Goal: Find specific page/section: Find specific page/section

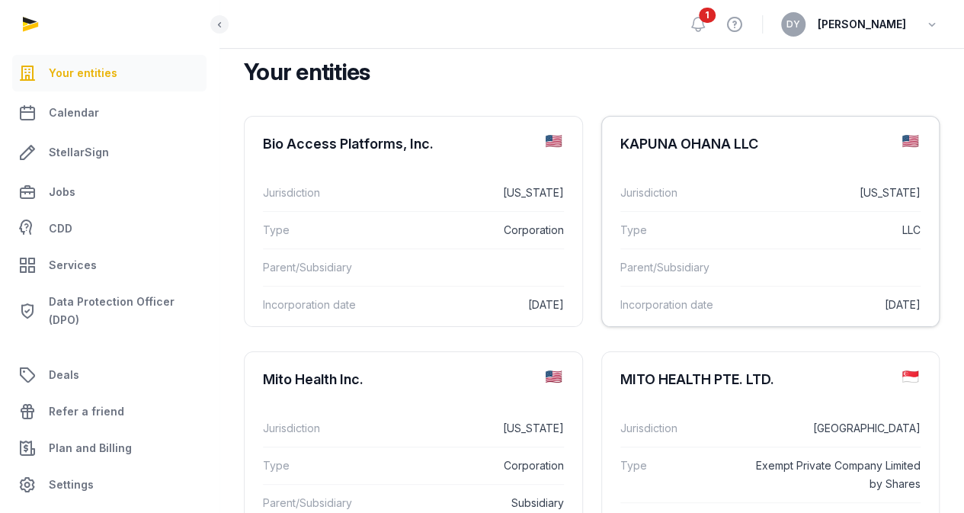
scroll to position [229, 0]
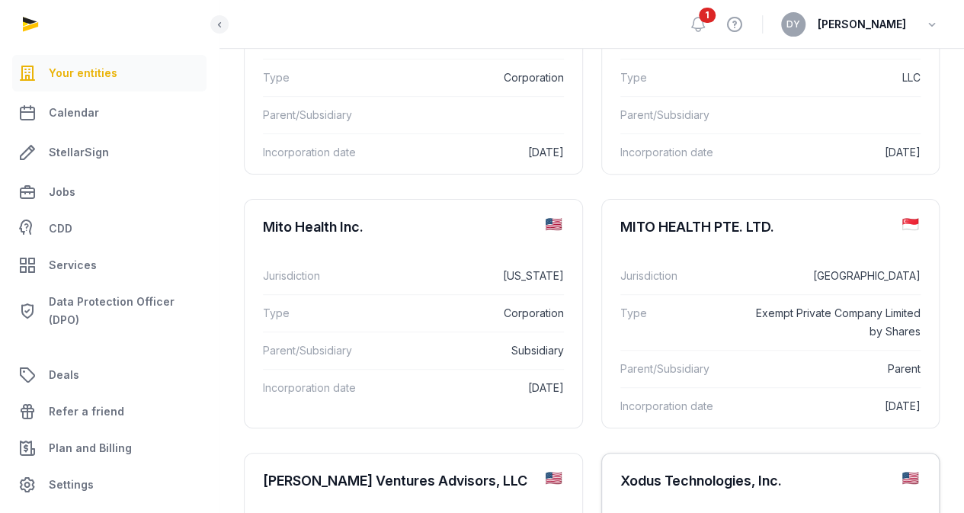
click at [764, 472] on div "Xodus Technologies, Inc." at bounding box center [700, 481] width 161 height 18
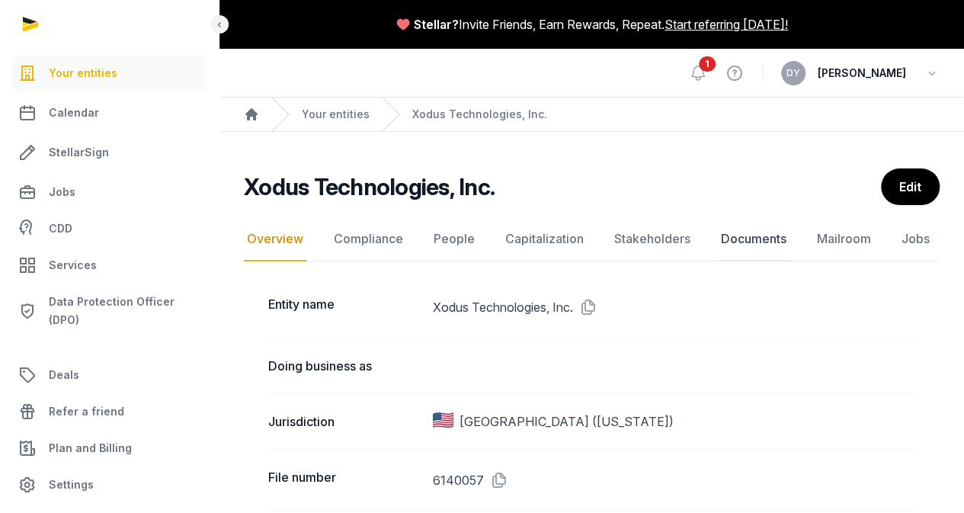
click at [750, 238] on link "Documents" at bounding box center [754, 239] width 72 height 44
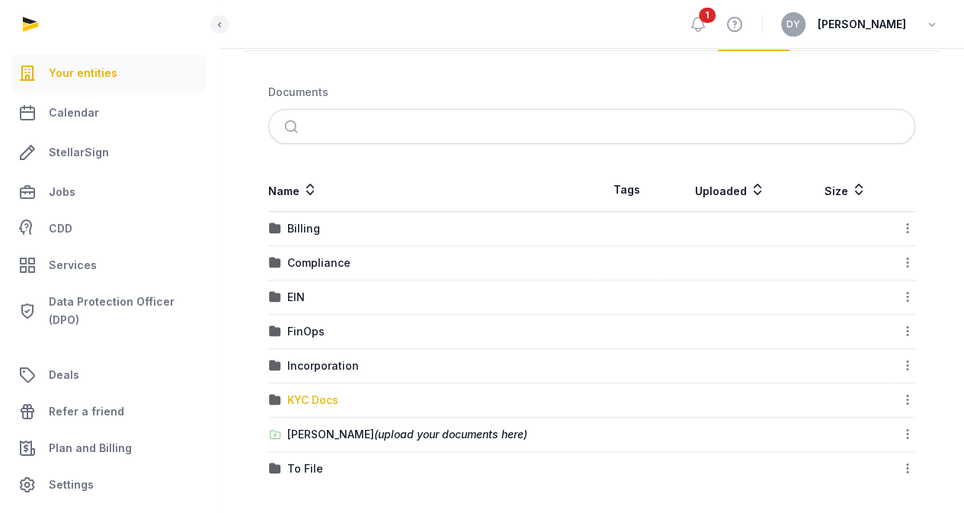
click at [308, 395] on div "KYC Docs" at bounding box center [312, 399] width 51 height 15
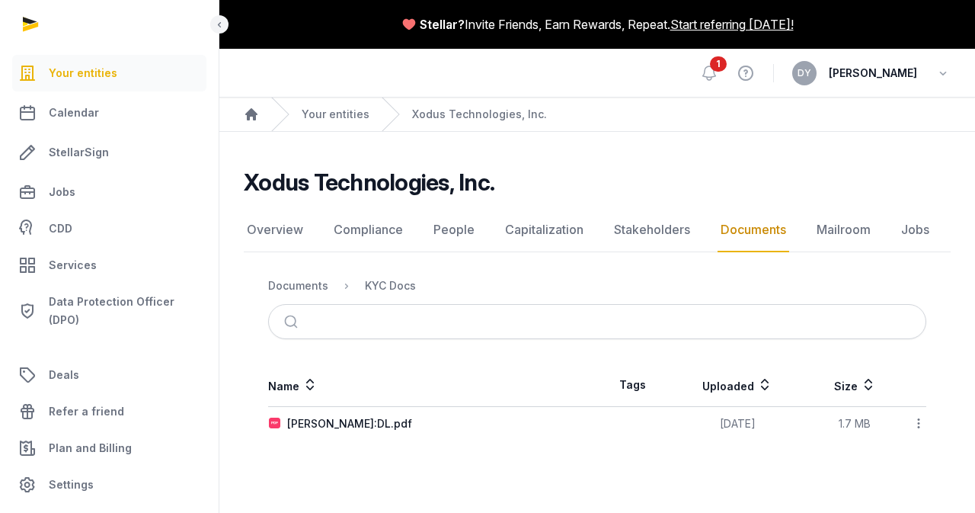
click at [729, 232] on link "Documents" at bounding box center [754, 230] width 72 height 44
click at [728, 228] on link "Documents" at bounding box center [754, 230] width 72 height 44
click at [315, 287] on div "Documents" at bounding box center [298, 285] width 60 height 15
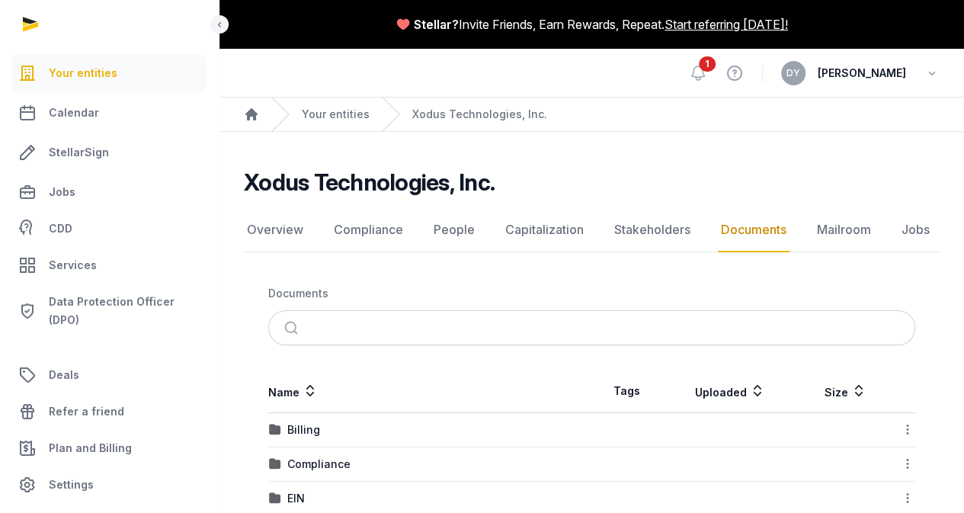
scroll to position [201, 0]
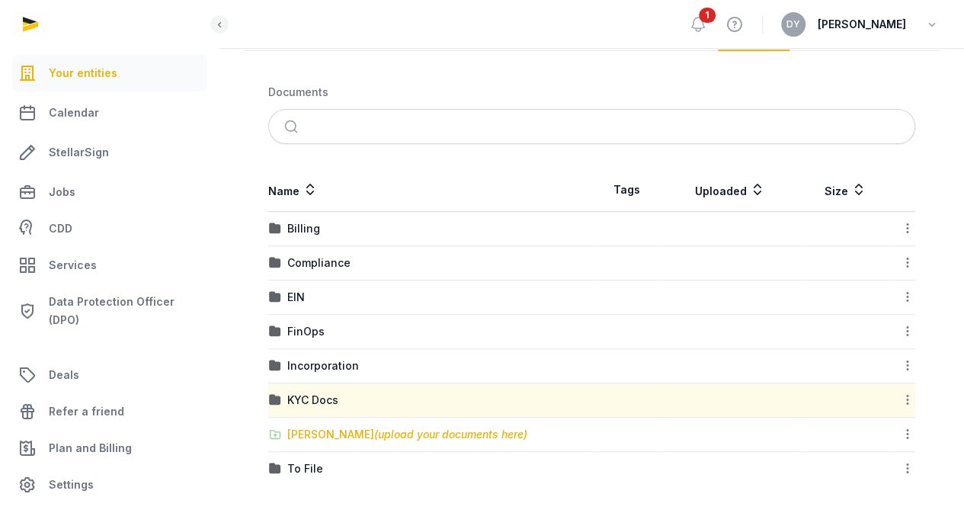
click at [317, 432] on div "[PERSON_NAME] (upload your documents here)" at bounding box center [407, 434] width 240 height 15
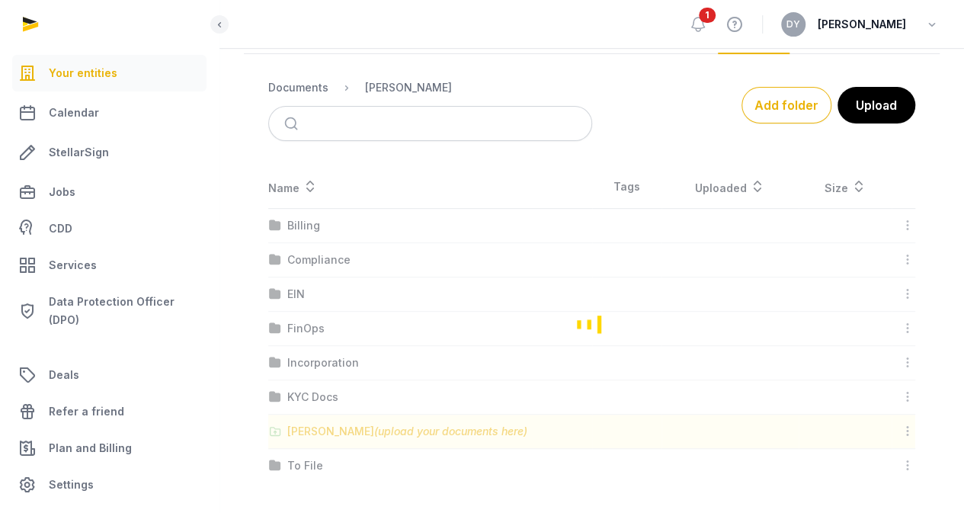
scroll to position [179, 0]
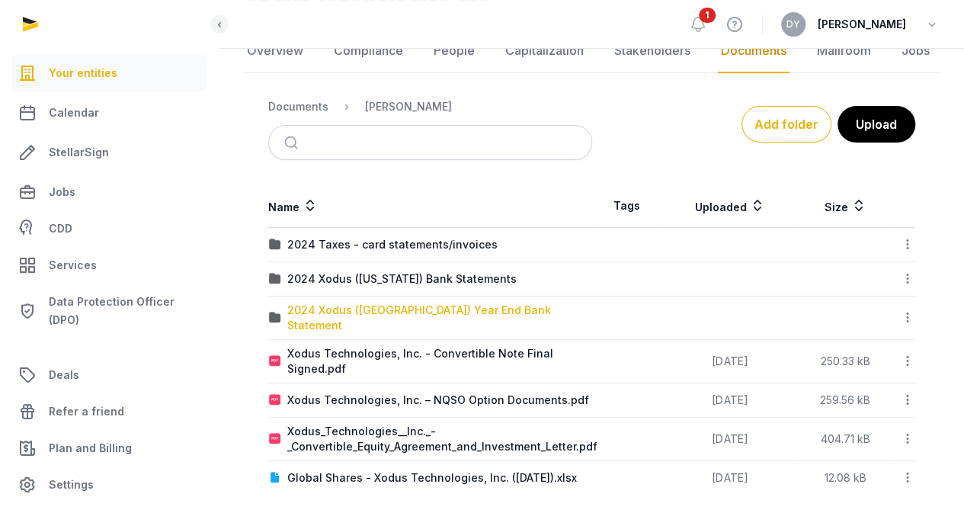
click at [396, 306] on div "2024 Xodus ([GEOGRAPHIC_DATA]) Year End Bank Statement" at bounding box center [439, 317] width 304 height 30
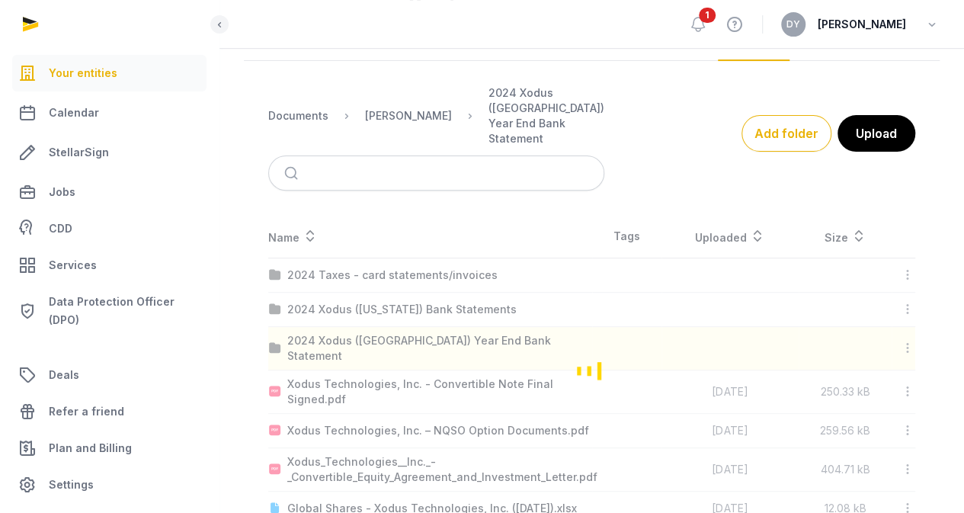
scroll to position [0, 0]
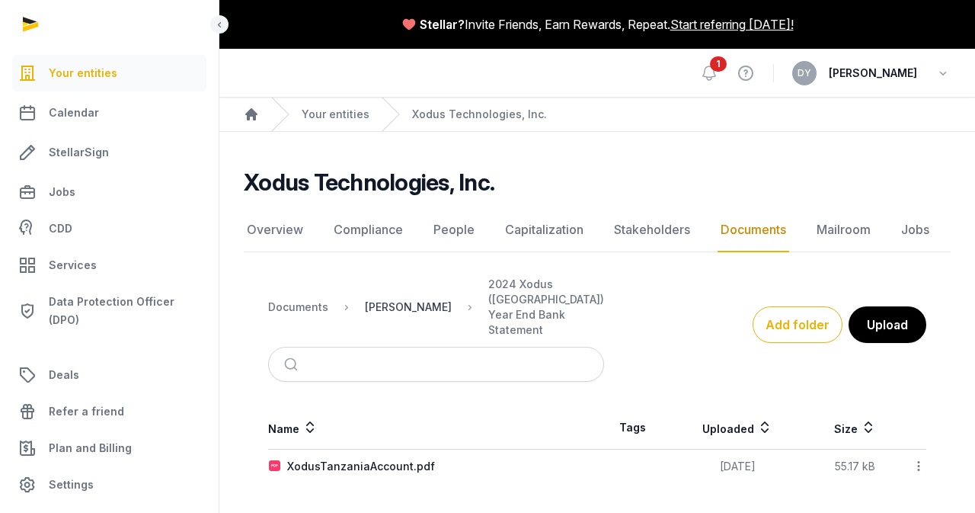
click at [392, 299] on div "[PERSON_NAME]" at bounding box center [408, 306] width 87 height 15
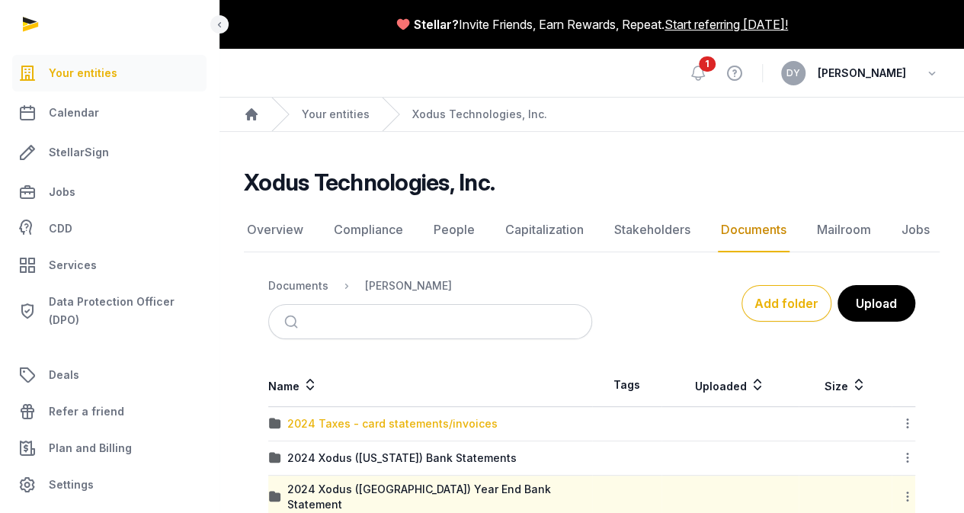
click at [351, 424] on div "2024 Taxes - card statements/invoices" at bounding box center [392, 423] width 210 height 15
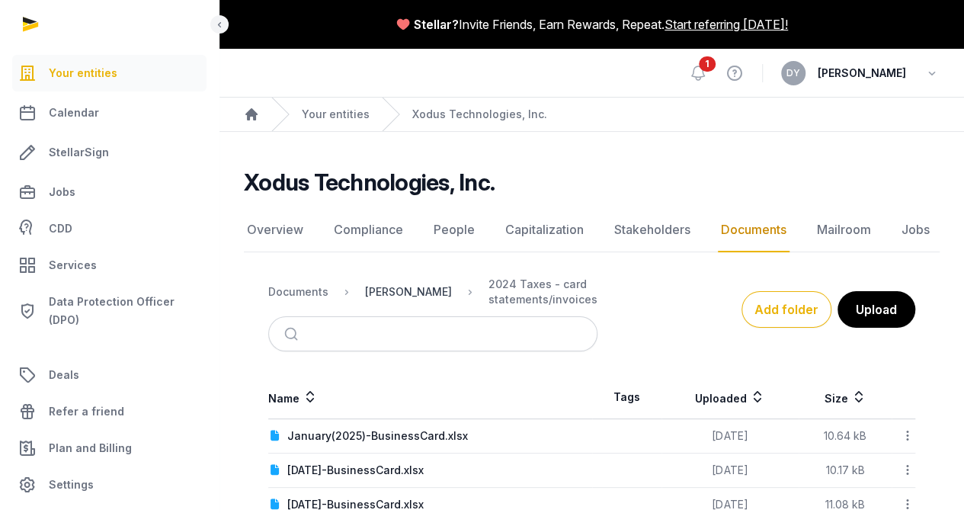
drag, startPoint x: 409, startPoint y: 289, endPoint x: 396, endPoint y: 285, distance: 13.5
click at [401, 287] on div "[PERSON_NAME]" at bounding box center [408, 291] width 87 height 15
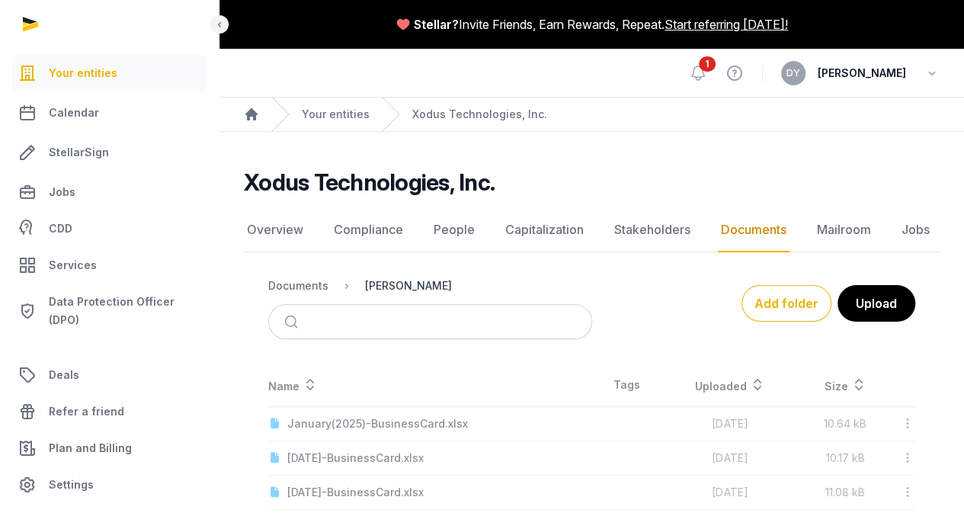
click at [396, 285] on div "[PERSON_NAME]" at bounding box center [408, 285] width 87 height 15
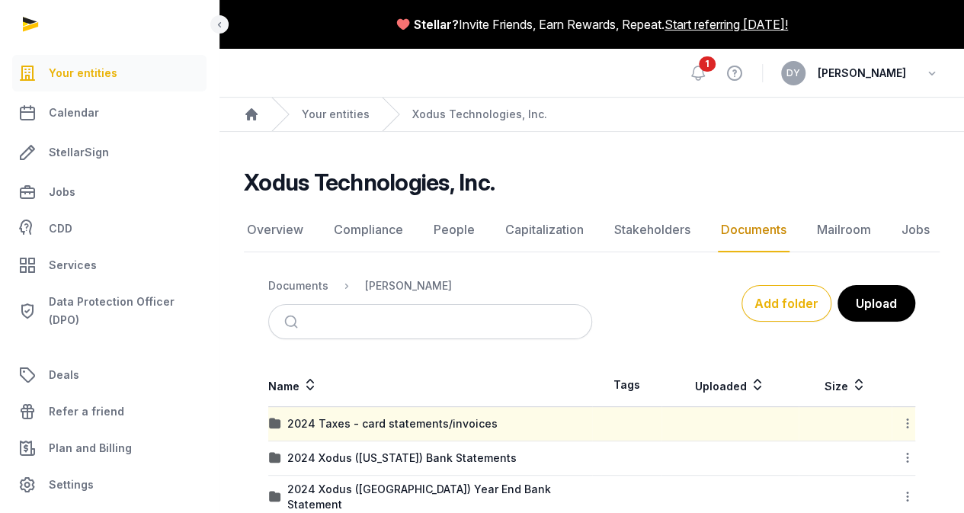
scroll to position [152, 0]
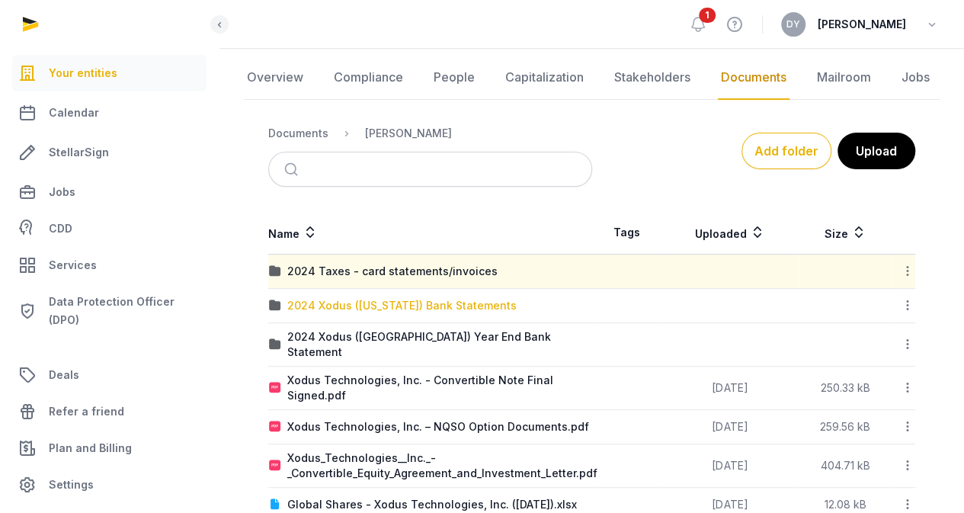
click at [436, 301] on div "2024 Xodus ([US_STATE]) Bank Statements" at bounding box center [401, 305] width 229 height 15
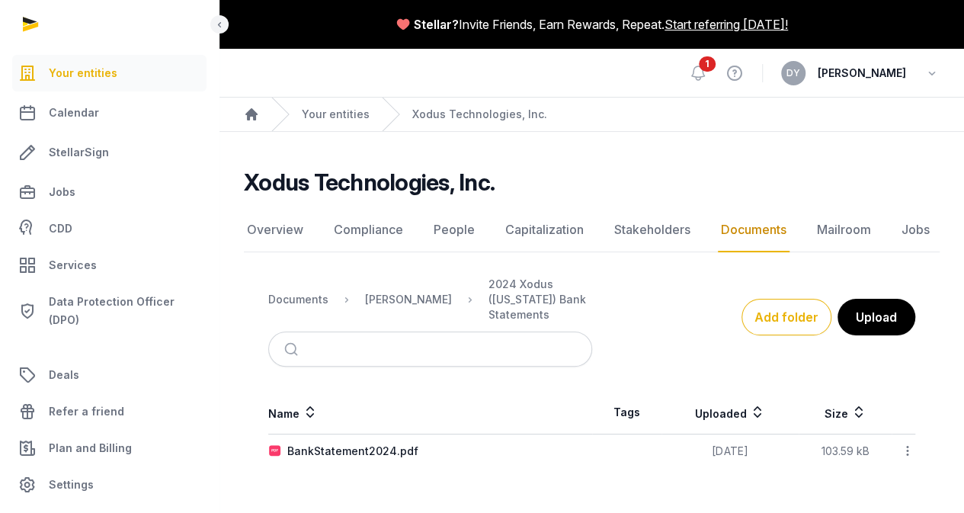
scroll to position [0, 0]
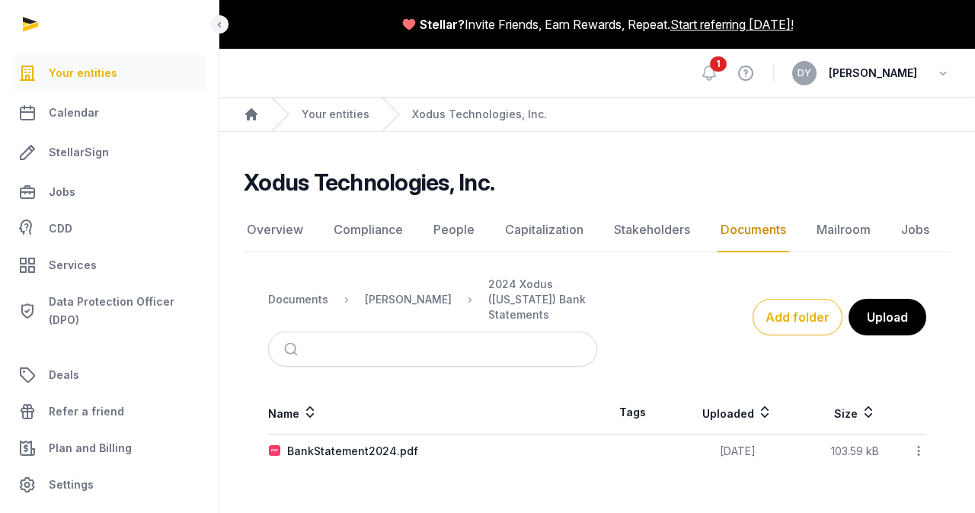
click at [739, 229] on link "Documents" at bounding box center [754, 230] width 72 height 44
click at [312, 292] on div "Documents" at bounding box center [298, 299] width 60 height 15
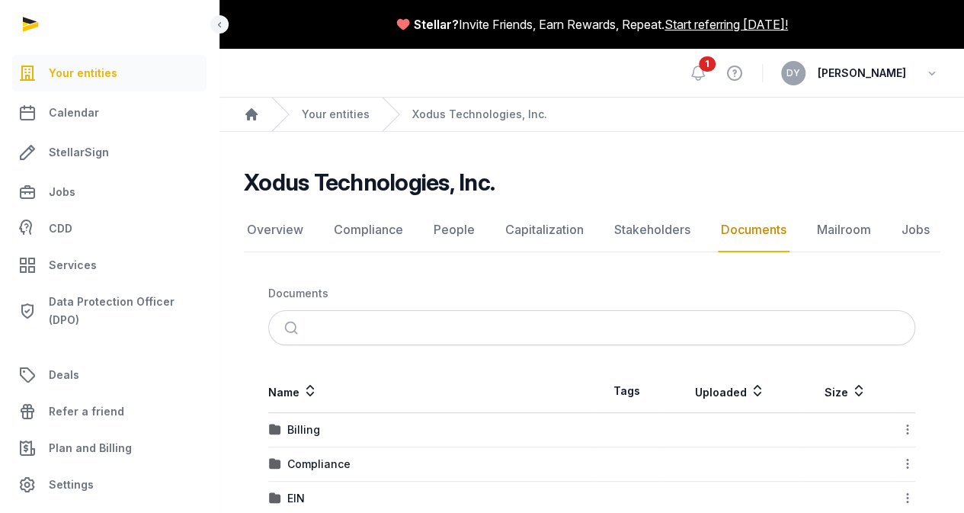
scroll to position [201, 0]
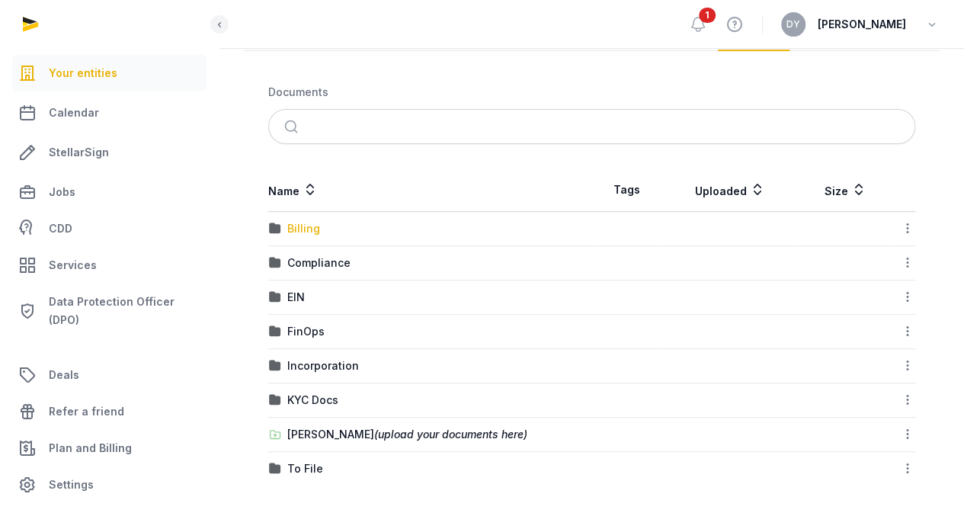
click at [310, 232] on div "Billing" at bounding box center [303, 228] width 33 height 15
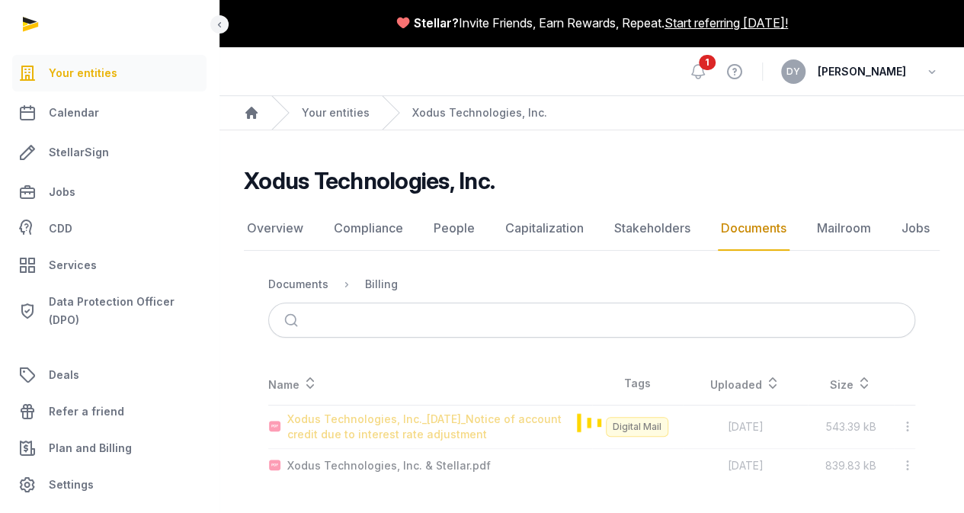
scroll to position [0, 0]
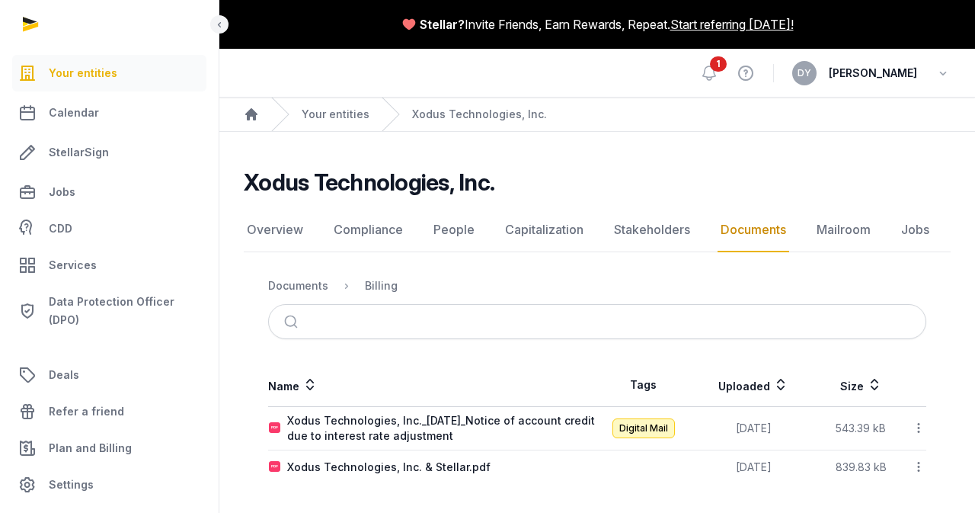
click at [306, 277] on ol "Documents Billing" at bounding box center [332, 286] width 129 height 18
click at [306, 293] on nav "Documents Billing" at bounding box center [597, 285] width 658 height 37
click at [309, 284] on div "Documents" at bounding box center [298, 285] width 60 height 15
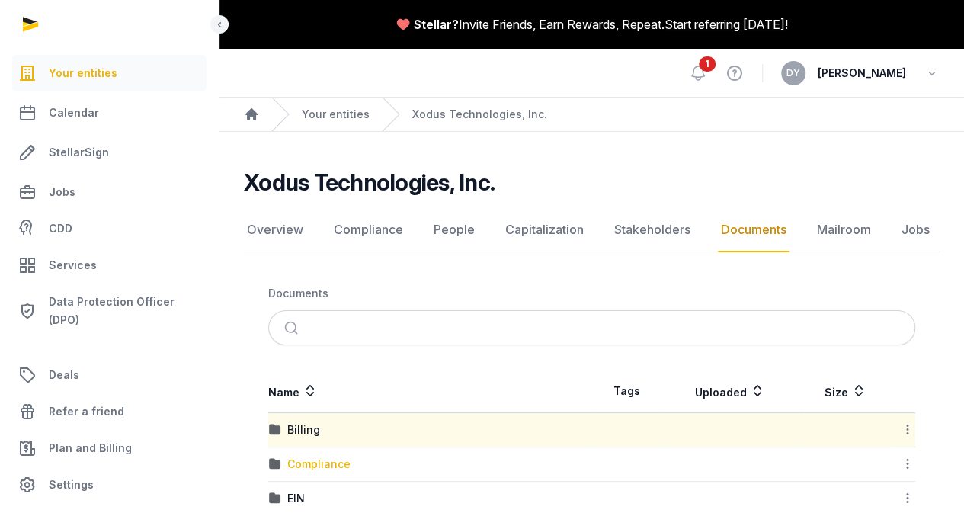
click at [319, 461] on div "Compliance" at bounding box center [318, 463] width 63 height 15
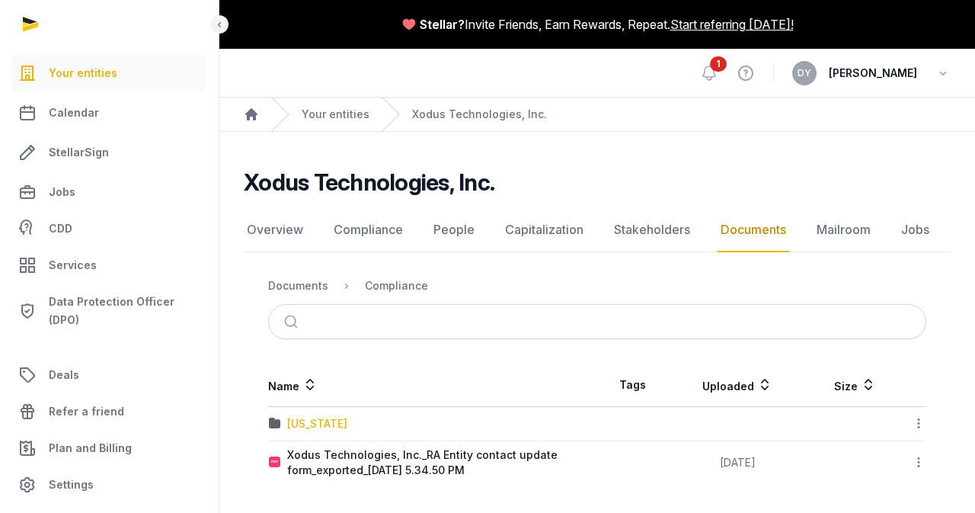
click at [315, 420] on div "[US_STATE]" at bounding box center [317, 423] width 60 height 15
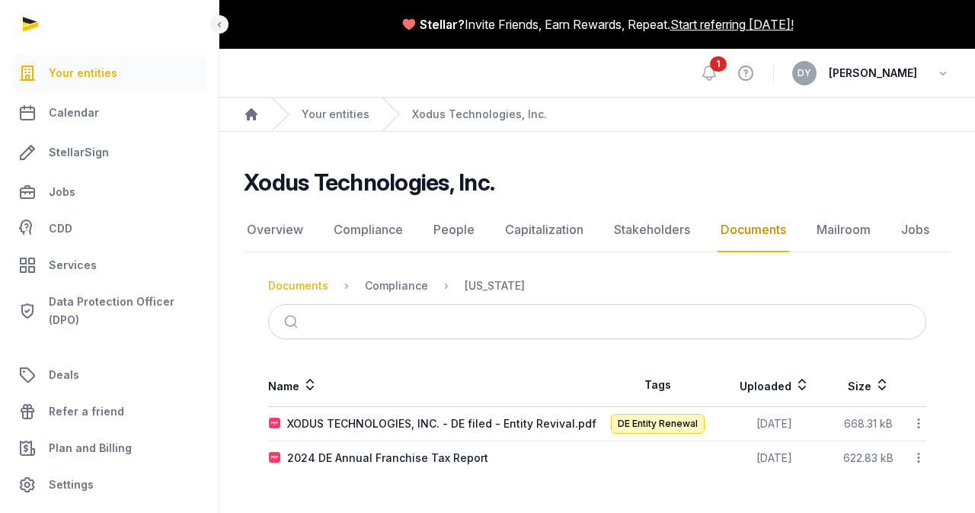
click at [317, 291] on div "Documents" at bounding box center [298, 285] width 60 height 15
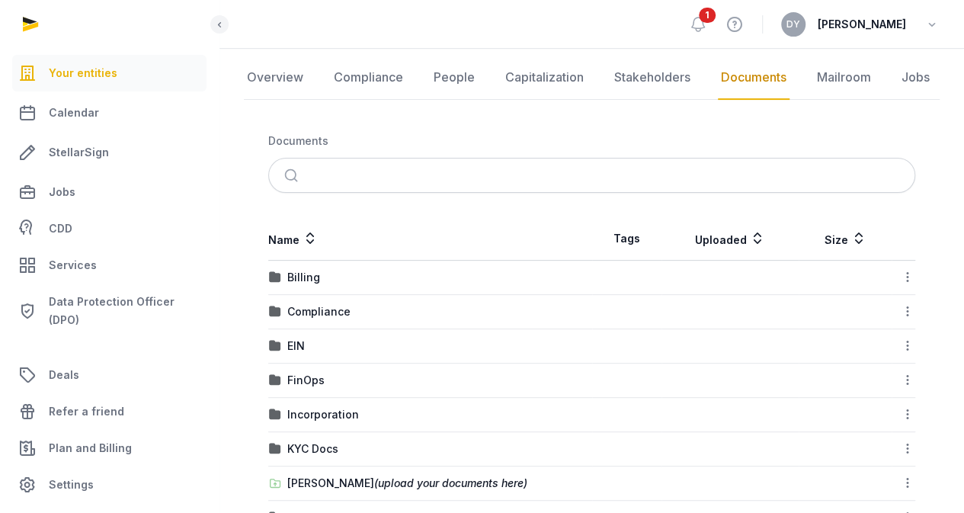
scroll to position [201, 0]
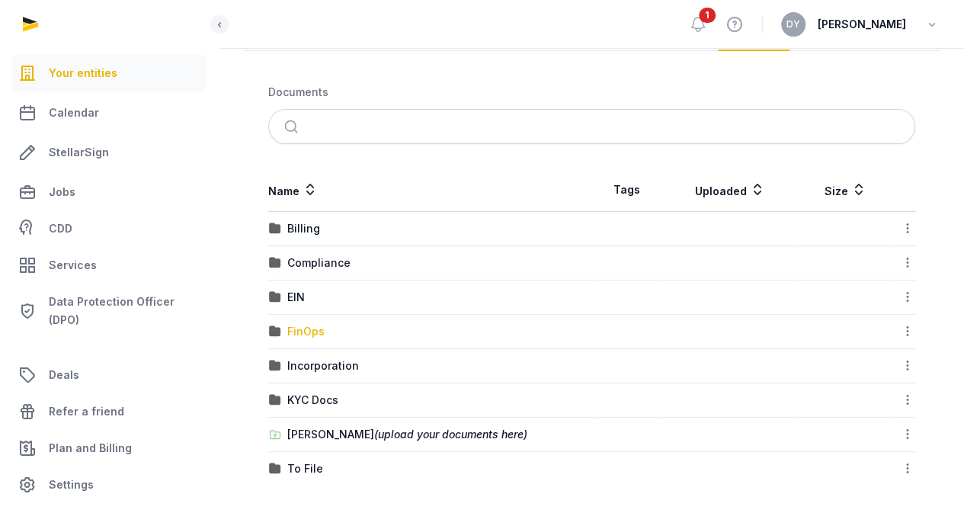
click at [313, 326] on div "FinOps" at bounding box center [305, 331] width 37 height 15
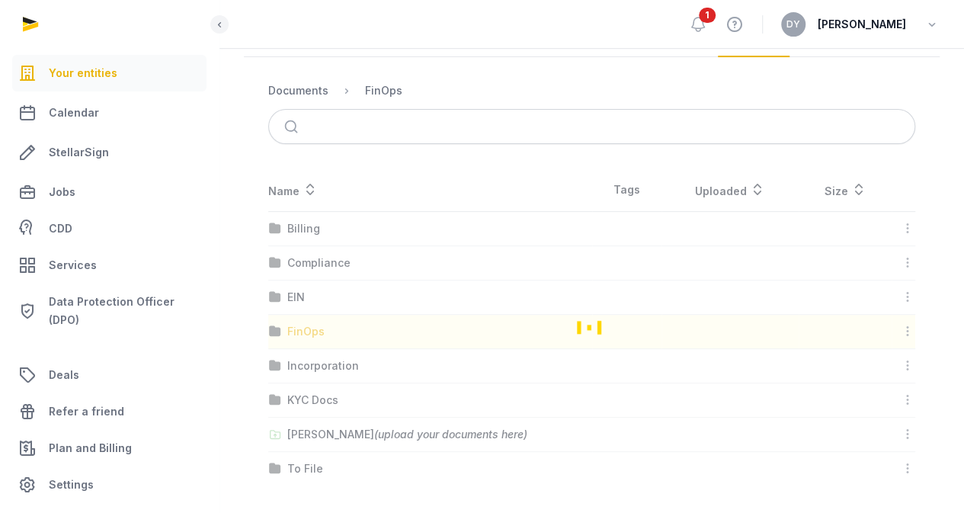
scroll to position [34, 0]
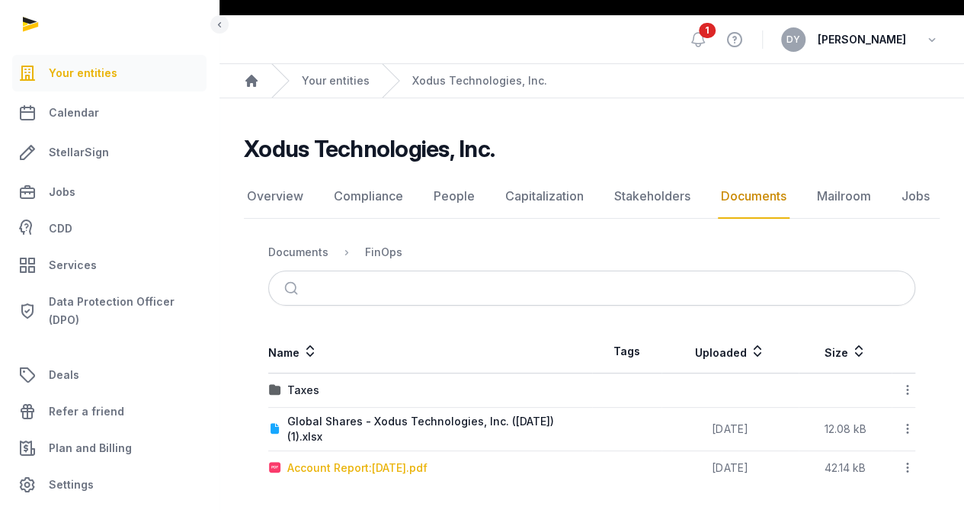
click at [346, 460] on div "Account Report:[DATE].pdf" at bounding box center [357, 467] width 140 height 15
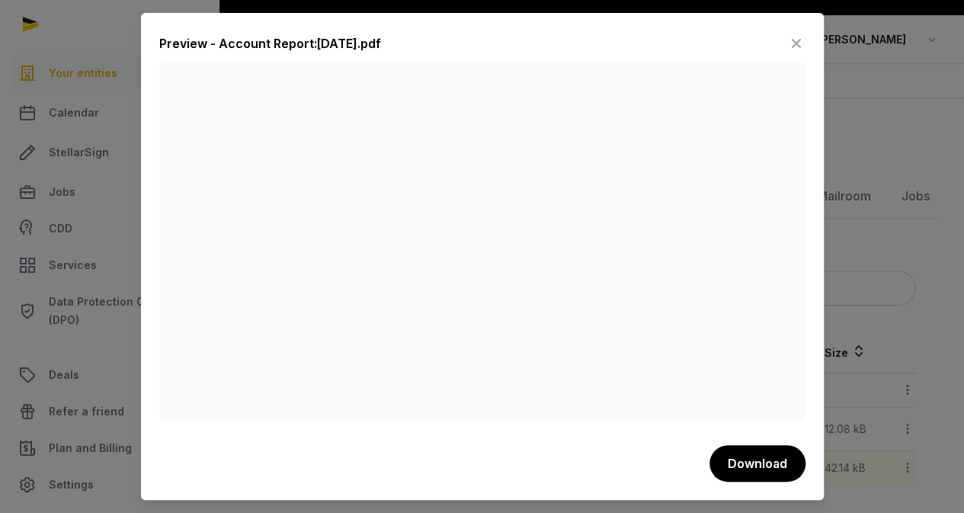
click at [798, 46] on icon at bounding box center [796, 43] width 18 height 24
